Goal: Task Accomplishment & Management: Use online tool/utility

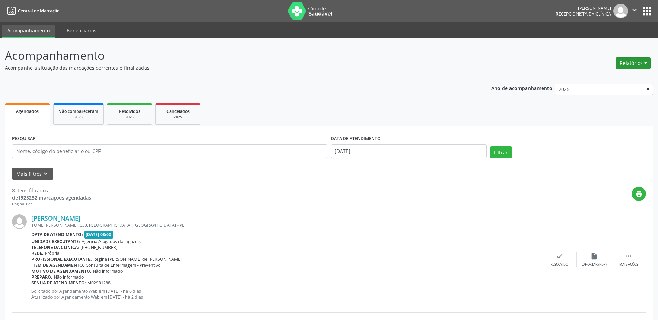
click at [626, 64] on button "Relatórios" at bounding box center [633, 63] width 35 height 12
click at [611, 77] on link "Agendamentos" at bounding box center [614, 78] width 74 height 10
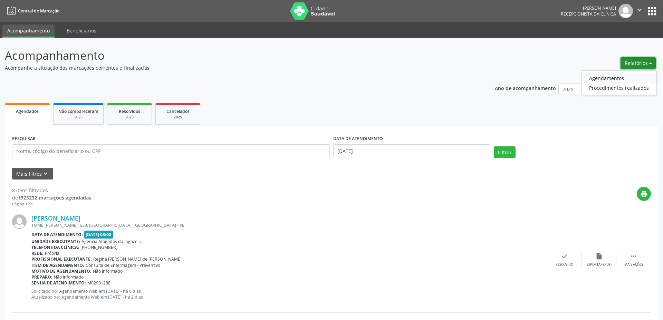
select select "8"
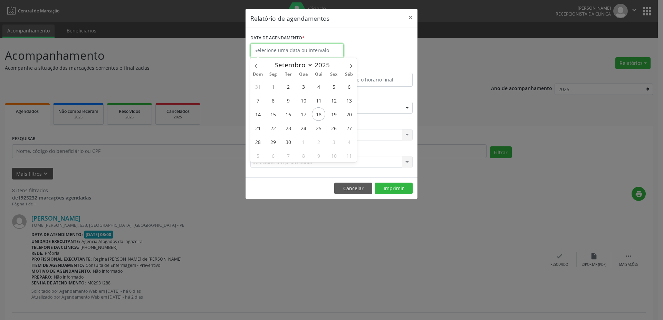
click at [302, 53] on input "text" at bounding box center [296, 51] width 93 height 14
click at [332, 116] on span "19" at bounding box center [333, 113] width 13 height 13
type input "[DATE]"
click at [332, 116] on span "19" at bounding box center [333, 113] width 13 height 13
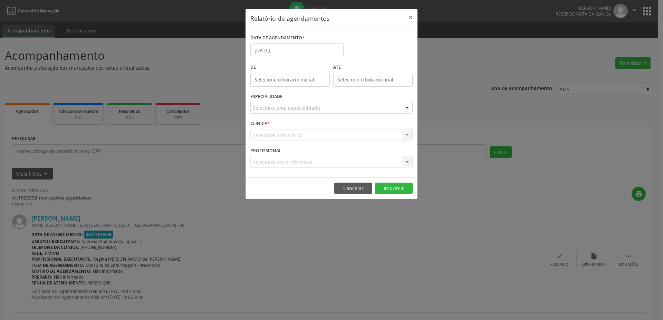
click at [253, 108] on input "text" at bounding box center [253, 111] width 0 height 14
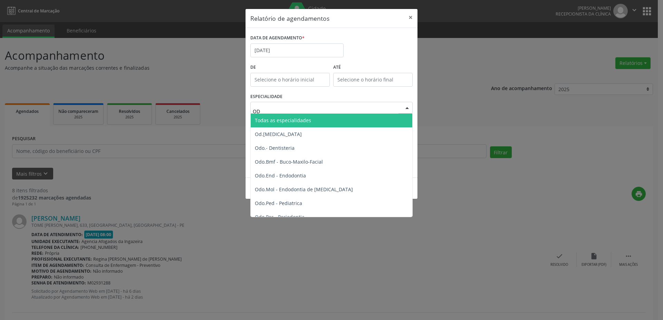
type input "ODO"
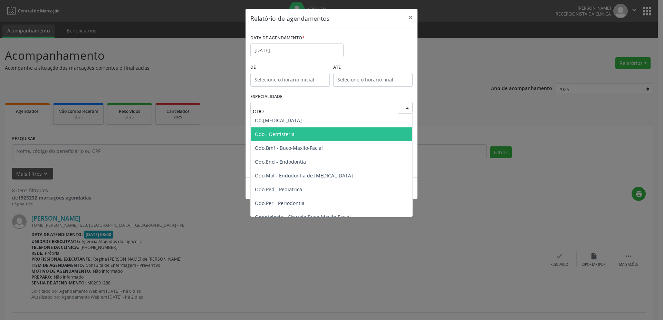
click at [285, 135] on span "Odo.- Dentisteria" at bounding box center [275, 134] width 40 height 7
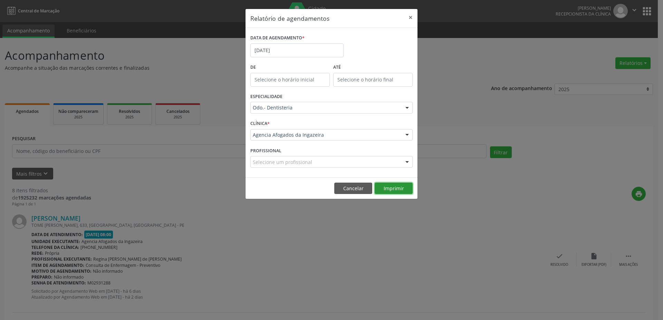
click at [388, 186] on button "Imprimir" at bounding box center [394, 189] width 38 height 12
